Goal: Task Accomplishment & Management: Manage account settings

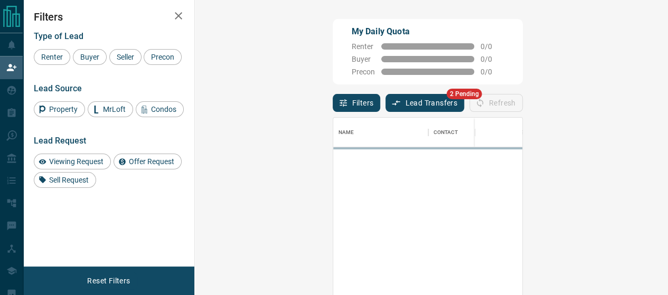
scroll to position [211, 442]
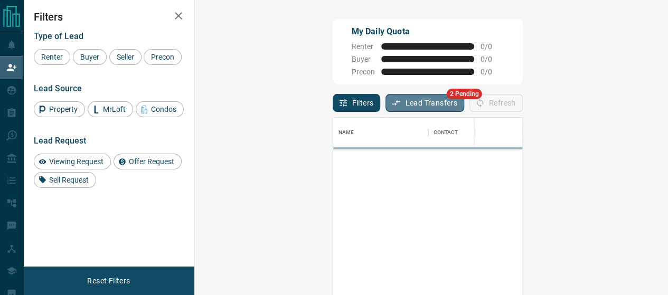
click at [385, 101] on button "Lead Transfers" at bounding box center [424, 103] width 79 height 18
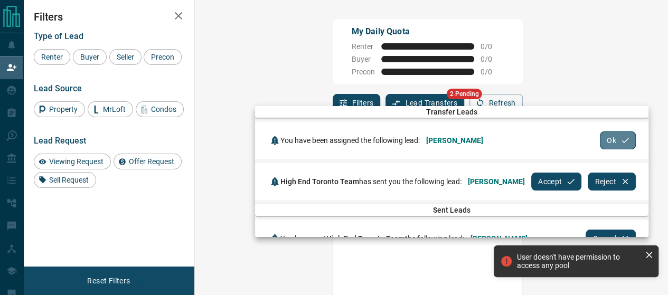
click at [618, 135] on button "Ok" at bounding box center [618, 140] width 36 height 18
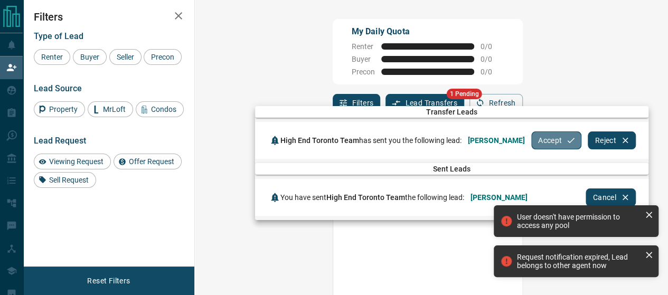
click at [548, 144] on button "Accept" at bounding box center [556, 140] width 50 height 18
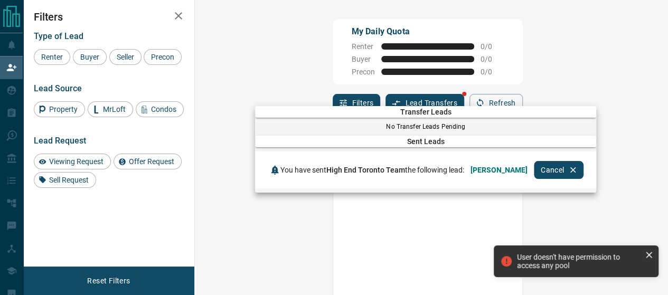
click at [14, 44] on div at bounding box center [334, 147] width 668 height 295
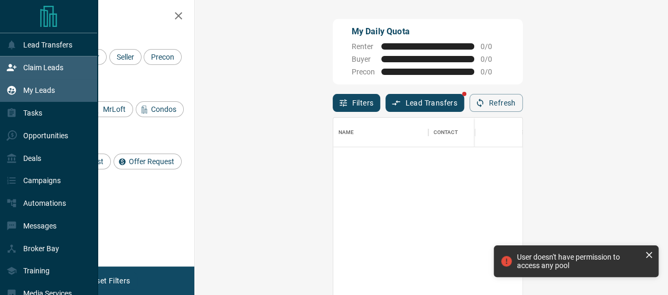
click at [41, 91] on p "My Leads" at bounding box center [39, 90] width 32 height 8
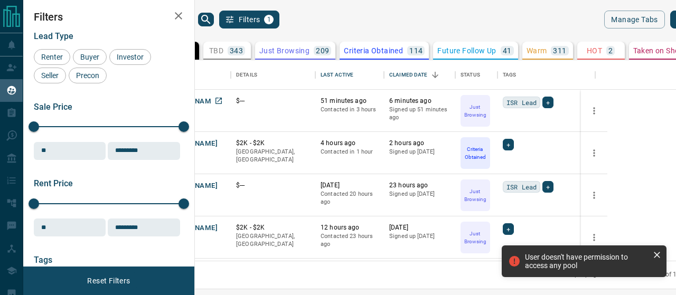
scroll to position [193, 468]
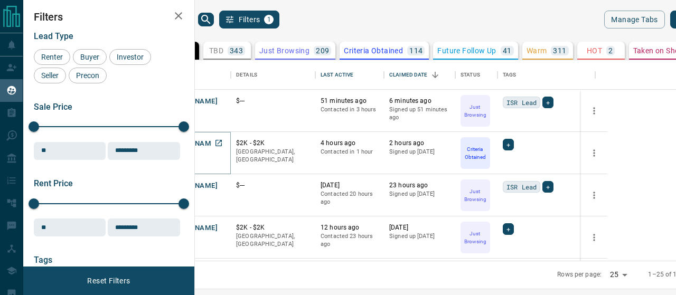
click at [218, 141] on button "[PERSON_NAME]" at bounding box center [189, 144] width 55 height 10
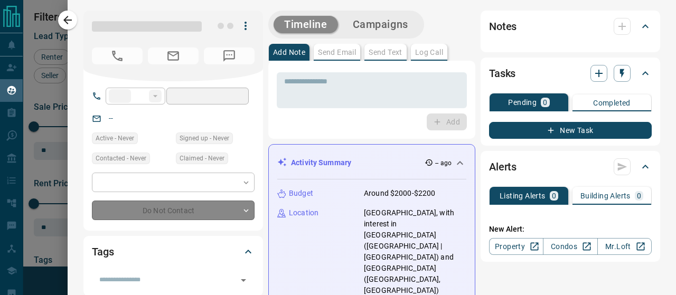
type input "**"
type input "**********"
type input "*"
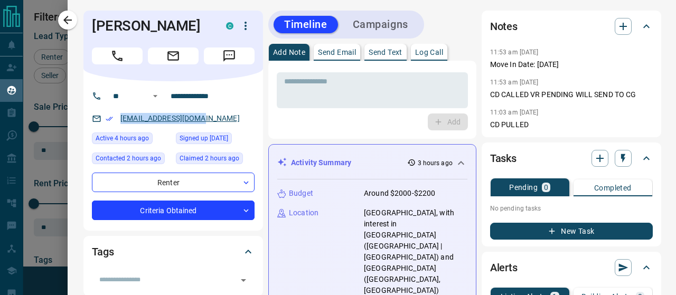
drag, startPoint x: 209, startPoint y: 113, endPoint x: 120, endPoint y: 122, distance: 88.7
click at [120, 122] on div "[EMAIL_ADDRESS][DOMAIN_NAME]" at bounding box center [173, 118] width 163 height 17
copy link "[EMAIL_ADDRESS][DOMAIN_NAME]"
click at [72, 24] on icon "button" at bounding box center [67, 20] width 13 height 13
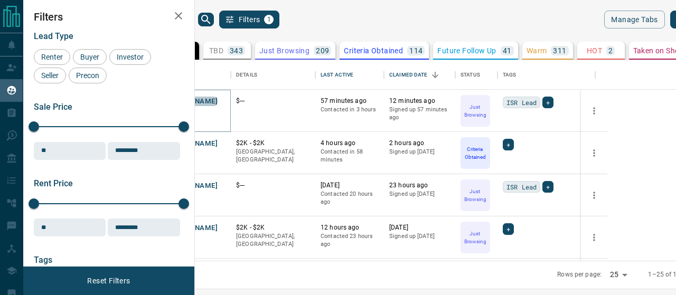
click at [218, 101] on button "[PERSON_NAME]" at bounding box center [189, 102] width 55 height 10
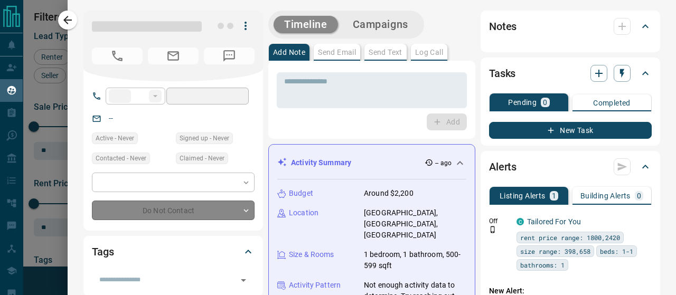
type input "**"
type input "**********"
type input "*"
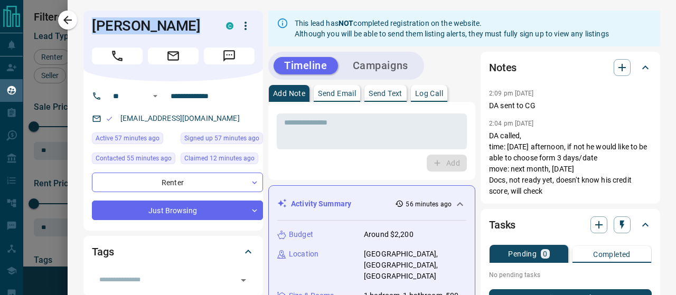
drag, startPoint x: 173, startPoint y: 28, endPoint x: 76, endPoint y: 29, distance: 97.1
copy h1 "[PERSON_NAME]"
